Goal: Transaction & Acquisition: Download file/media

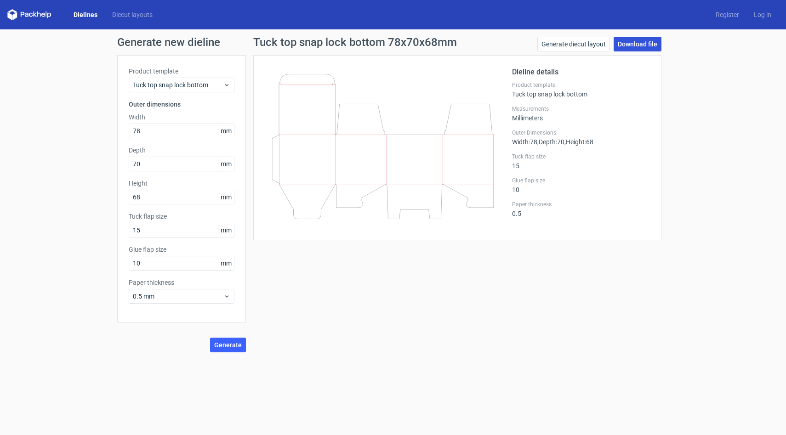
click at [646, 42] on link "Download file" at bounding box center [638, 44] width 48 height 15
click at [165, 128] on input "78" at bounding box center [182, 131] width 106 height 15
drag, startPoint x: 155, startPoint y: 168, endPoint x: 132, endPoint y: 168, distance: 23.4
click at [132, 168] on input "70" at bounding box center [182, 164] width 106 height 15
click at [148, 198] on input "68" at bounding box center [182, 197] width 106 height 15
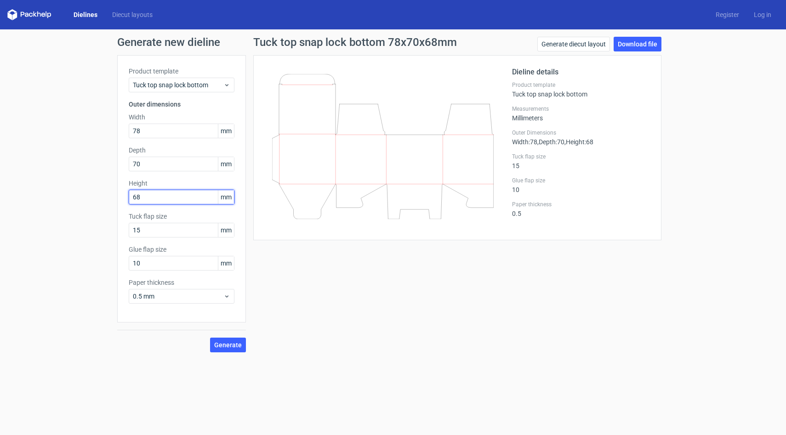
type input "6"
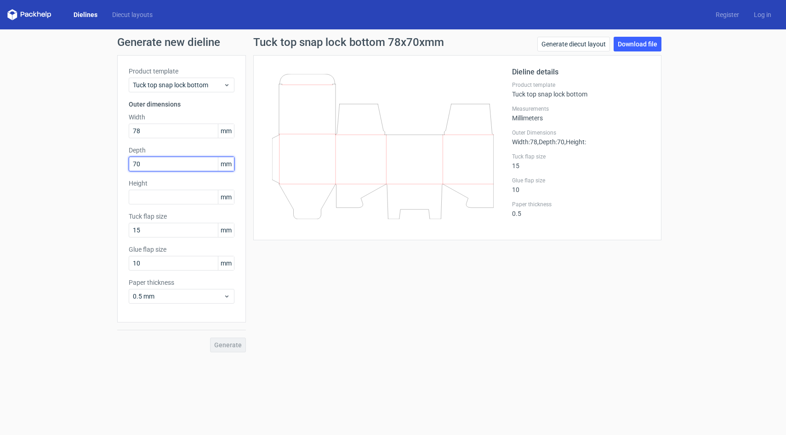
click at [157, 160] on input "70" at bounding box center [182, 164] width 106 height 15
type input "7"
type input "68"
click at [141, 200] on input "text" at bounding box center [182, 197] width 106 height 15
drag, startPoint x: 153, startPoint y: 161, endPoint x: 116, endPoint y: 163, distance: 36.4
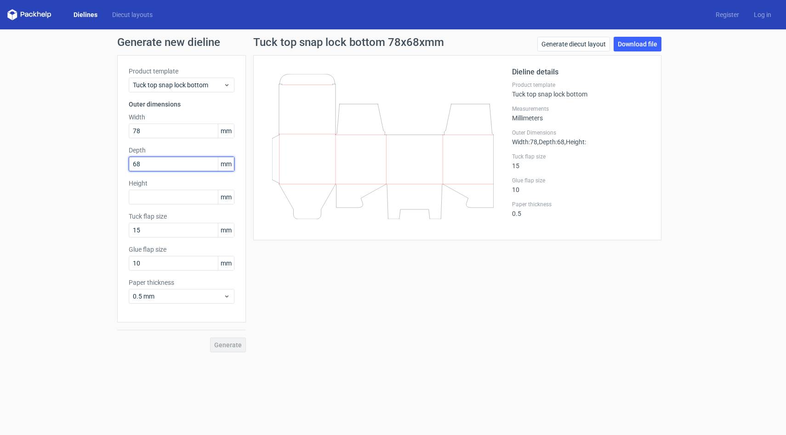
click at [116, 163] on div "Generate new dieline Product template Tuck top snap lock bottom Outer dimension…" at bounding box center [393, 194] width 786 height 330
type input "68"
click at [140, 202] on input "text" at bounding box center [182, 197] width 106 height 15
type input "68"
drag, startPoint x: 155, startPoint y: 163, endPoint x: 126, endPoint y: 163, distance: 29.4
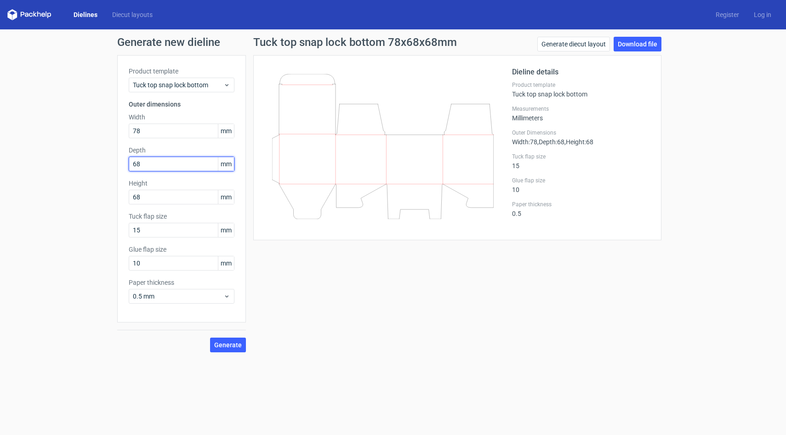
click at [126, 163] on div "Product template Tuck top snap lock bottom Outer dimensions Width 78 mm Depth 6…" at bounding box center [181, 188] width 129 height 267
type input "78"
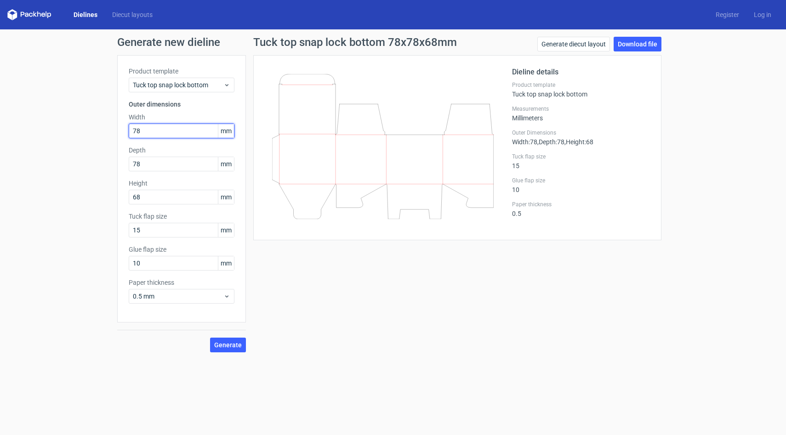
drag, startPoint x: 152, startPoint y: 131, endPoint x: 114, endPoint y: 131, distance: 38.1
click at [114, 131] on div "Generate new dieline Product template Tuck top snap lock bottom Outer dimension…" at bounding box center [393, 194] width 786 height 330
type input "70"
click at [222, 342] on span "Generate" at bounding box center [228, 345] width 28 height 6
click at [631, 49] on link "Download file" at bounding box center [638, 44] width 48 height 15
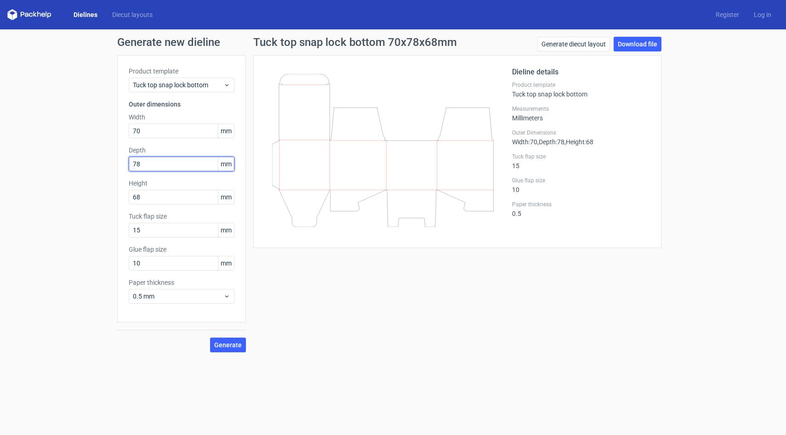
click at [158, 165] on input "78" at bounding box center [182, 164] width 106 height 15
click at [155, 199] on input "68" at bounding box center [182, 197] width 106 height 15
type input "6"
type input "70"
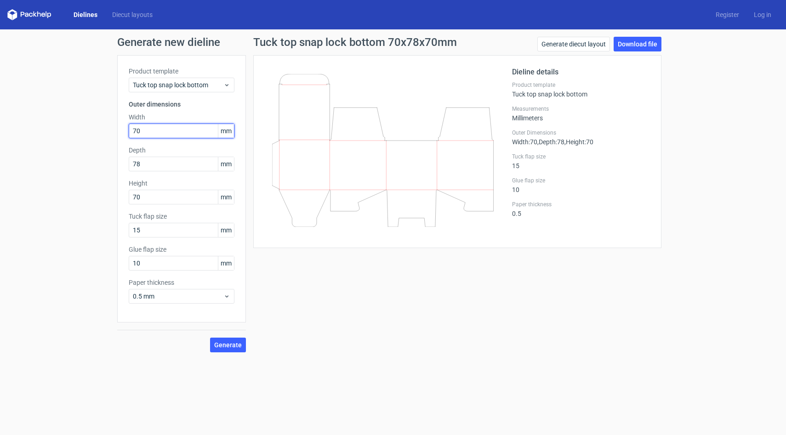
click at [159, 131] on input "70" at bounding box center [182, 131] width 106 height 15
type input "7"
click at [236, 349] on button "Generate" at bounding box center [228, 345] width 36 height 15
click at [161, 130] on input "68" at bounding box center [182, 131] width 106 height 15
type input "6"
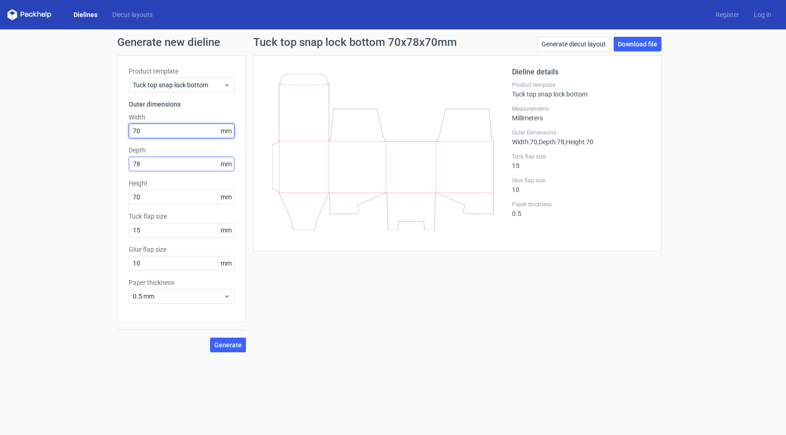
type input "70"
click at [157, 162] on input "78" at bounding box center [182, 164] width 106 height 15
click at [154, 198] on input "70" at bounding box center [182, 197] width 106 height 15
type input "7"
type input "68"
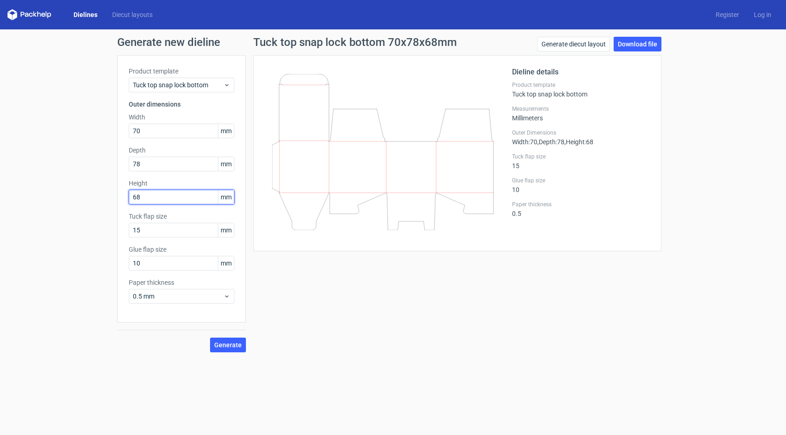
click at [210, 338] on button "Generate" at bounding box center [228, 345] width 36 height 15
